Goal: Task Accomplishment & Management: Use online tool/utility

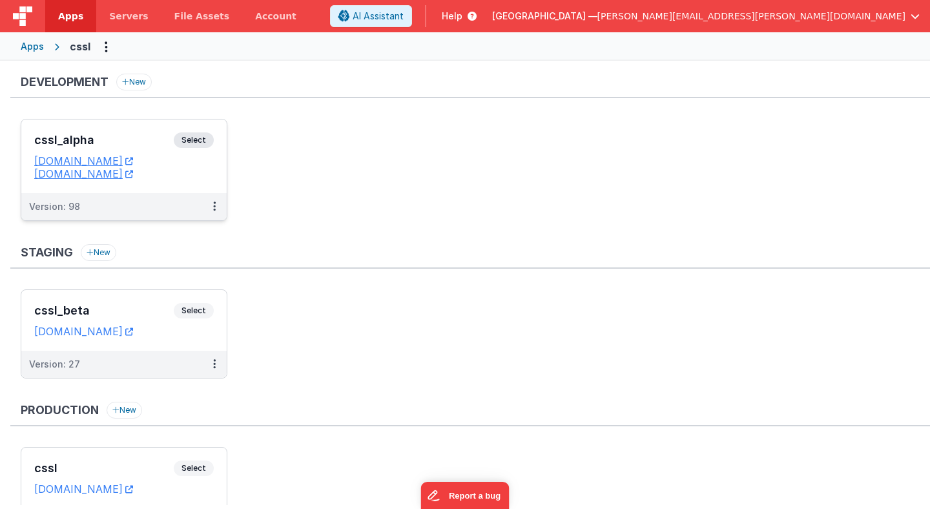
click at [200, 138] on span "Select" at bounding box center [194, 140] width 40 height 16
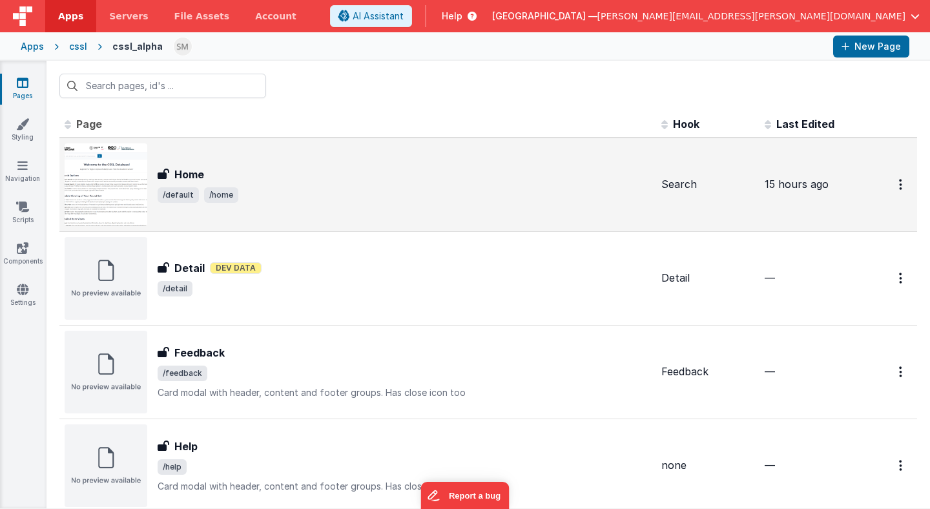
click at [331, 185] on div "Home Home /default /home" at bounding box center [405, 185] width 494 height 36
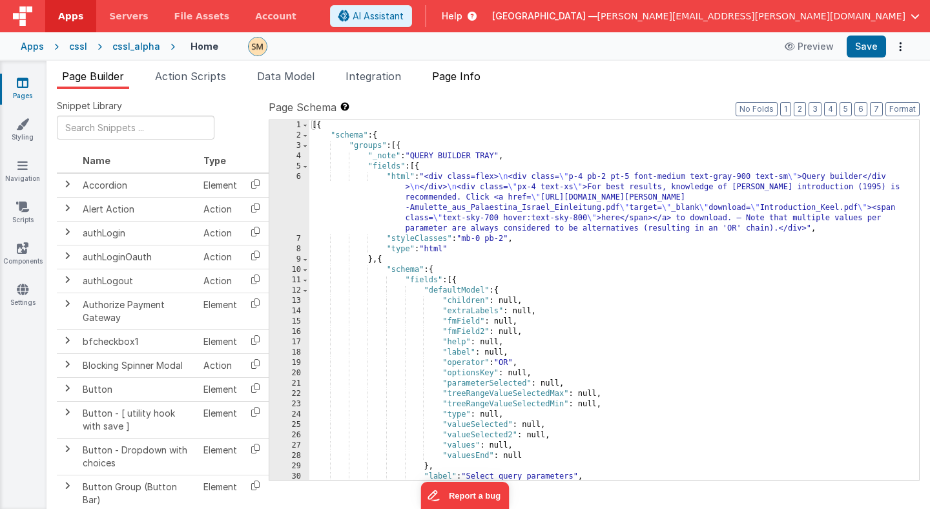
click at [470, 76] on span "Page Info" at bounding box center [456, 76] width 48 height 13
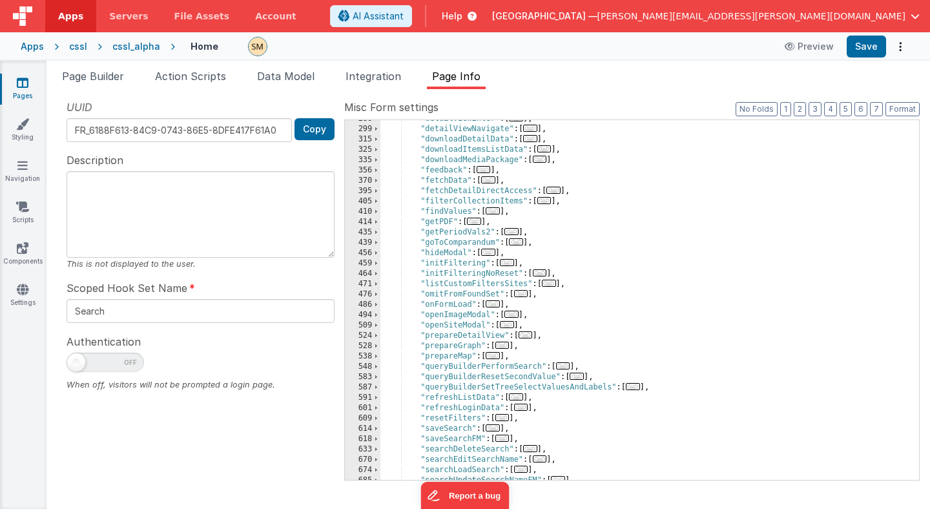
scroll to position [262, 0]
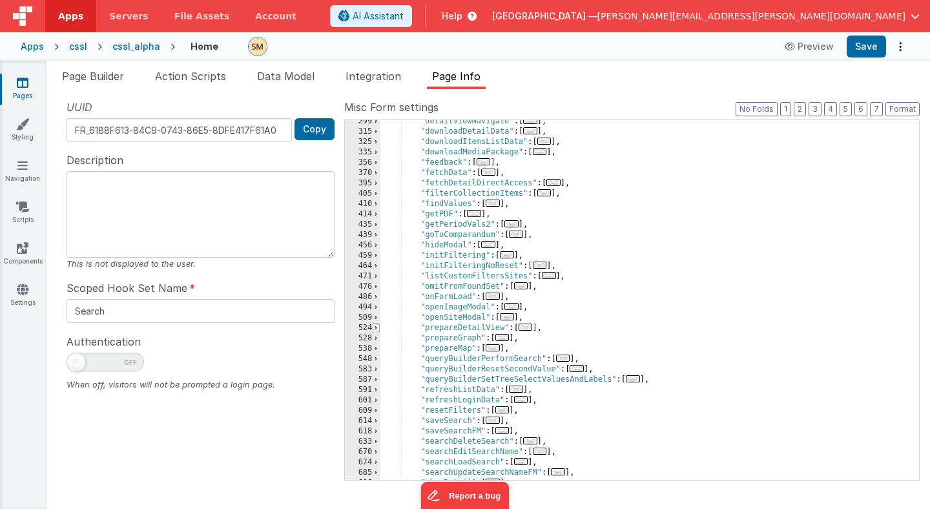
click at [377, 328] on span at bounding box center [376, 328] width 7 height 10
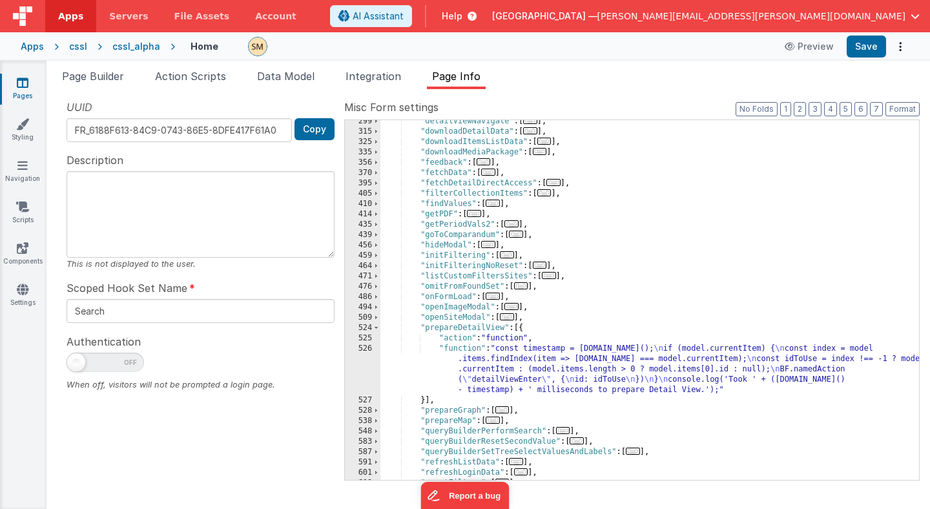
click at [503, 357] on div ""detailViewNavigate" : [ ... ] , "downloadDetailData" : [ ... ] , "downloadItem…" at bounding box center [650, 306] width 539 height 381
click at [367, 366] on div "526" at bounding box center [363, 370] width 36 height 52
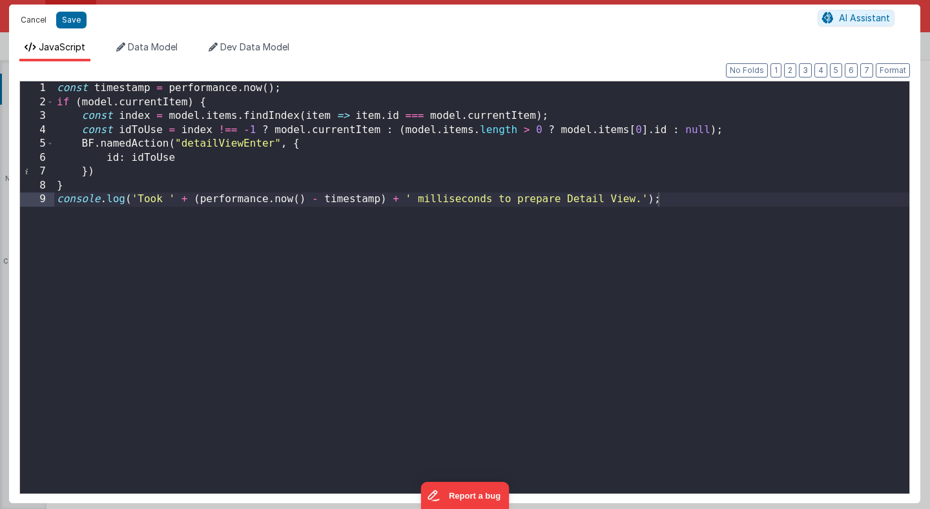
click at [40, 21] on button "Cancel" at bounding box center [33, 20] width 39 height 18
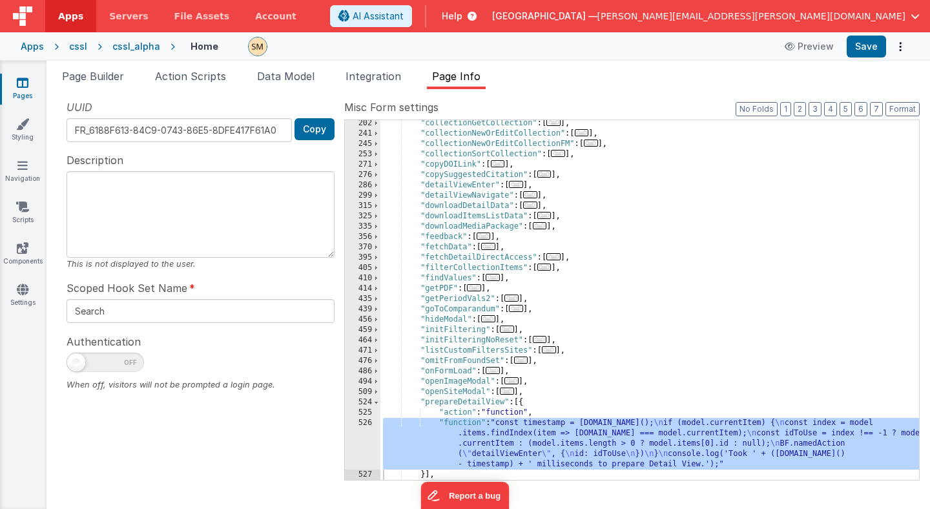
scroll to position [178, 0]
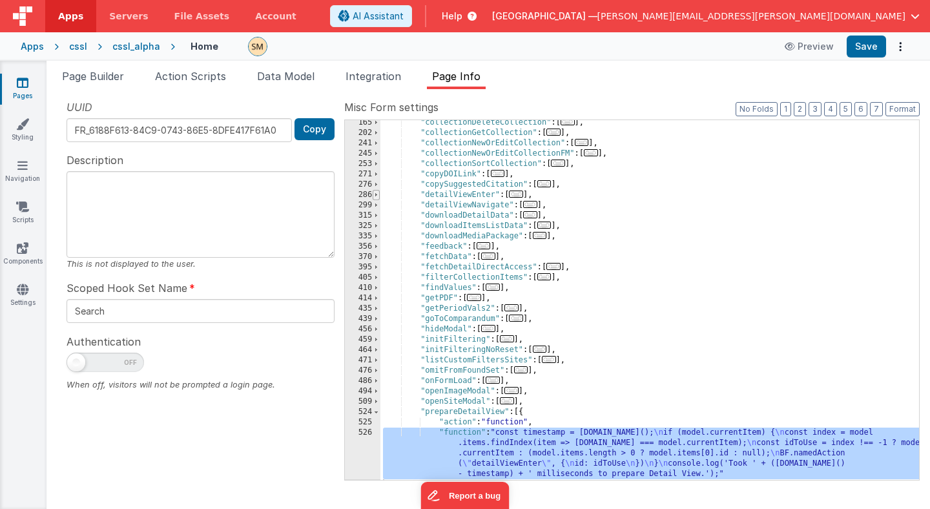
click at [376, 195] on span at bounding box center [376, 195] width 7 height 10
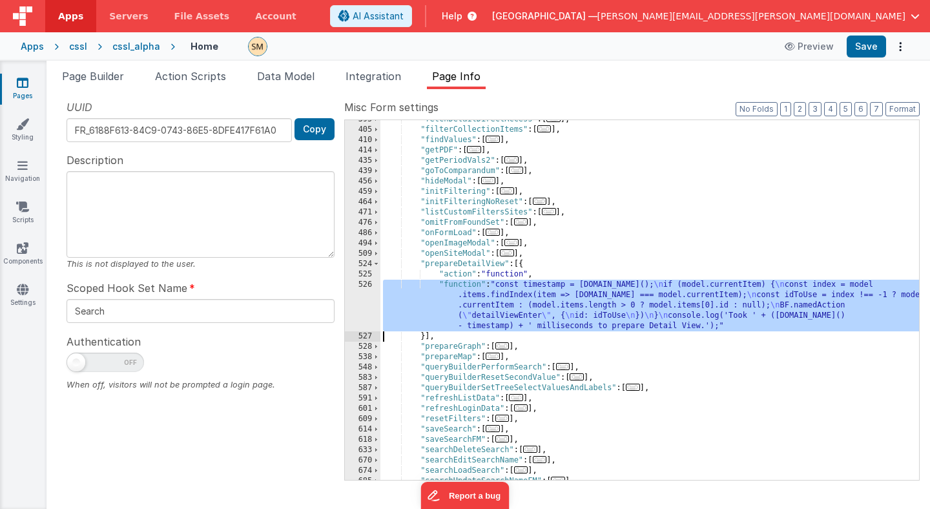
scroll to position [468, 0]
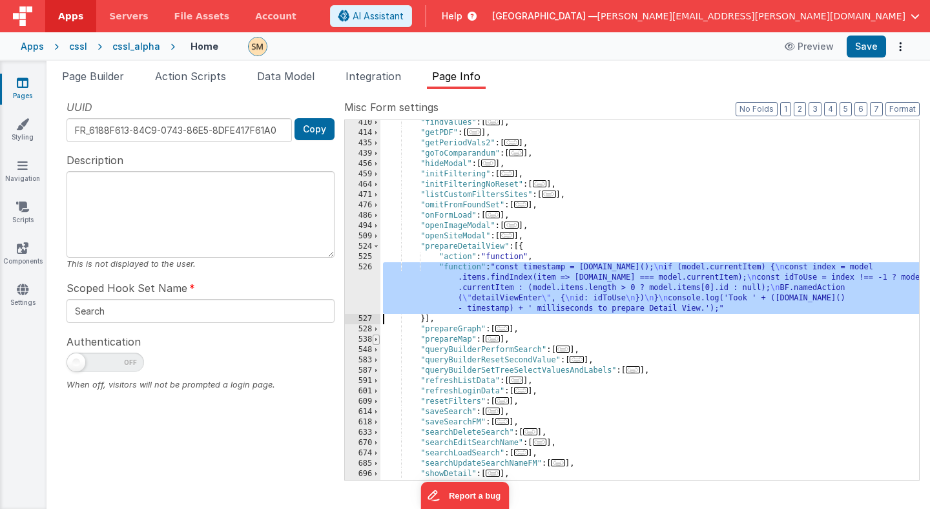
click at [377, 340] on span at bounding box center [376, 340] width 7 height 10
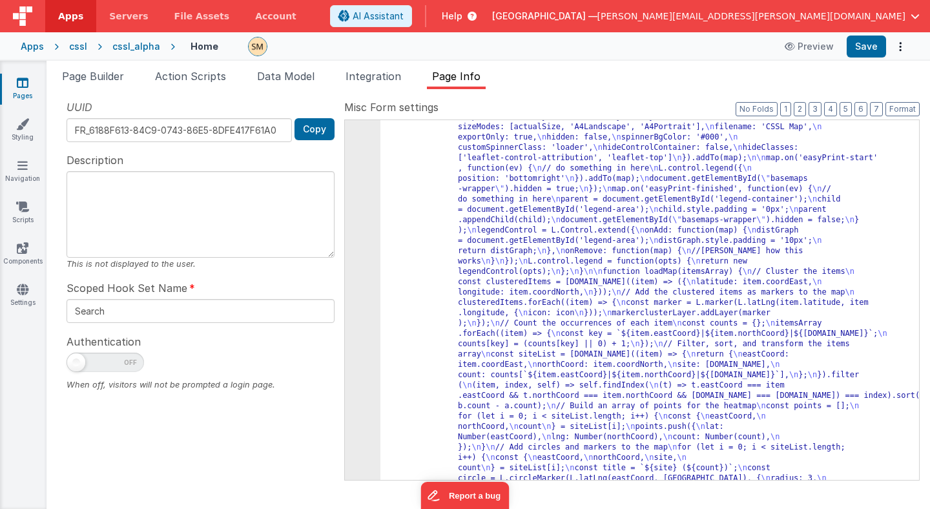
scroll to position [949, 0]
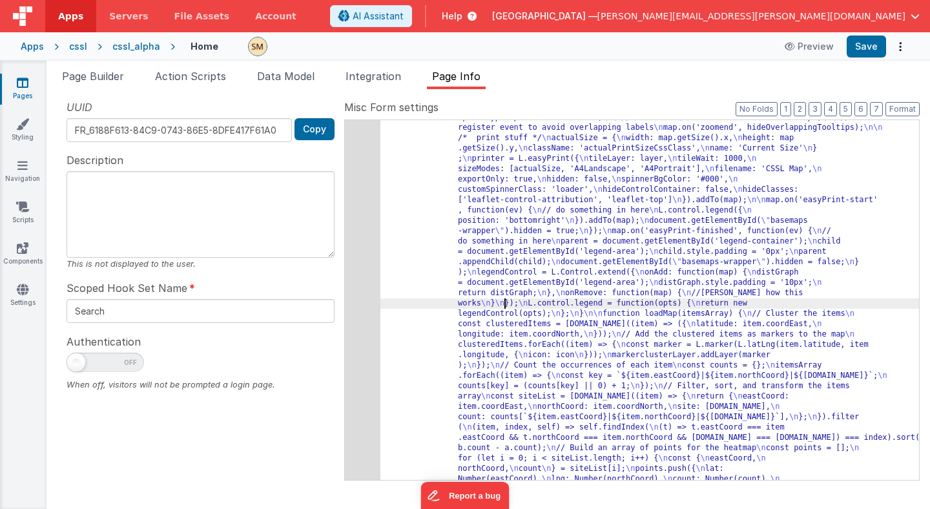
click at [362, 304] on div "545" at bounding box center [363, 401] width 36 height 951
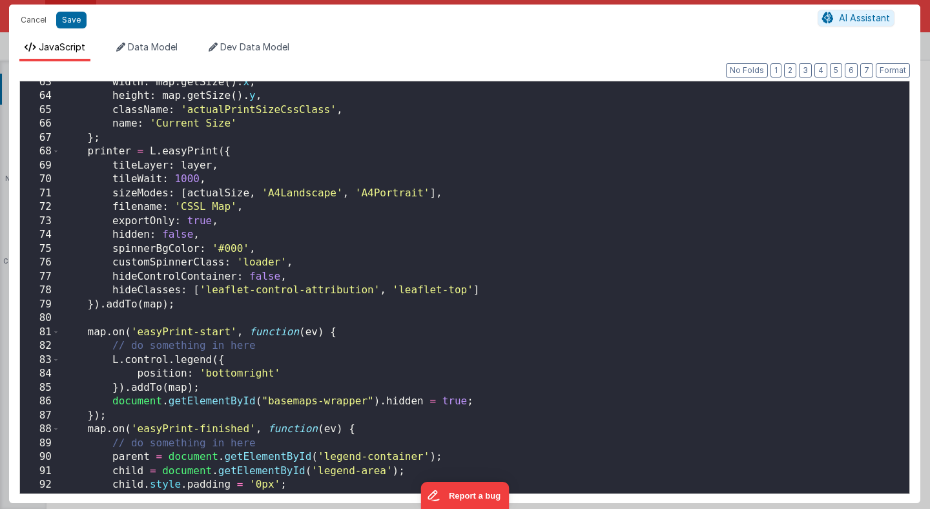
scroll to position [863, 0]
